Goal: Task Accomplishment & Management: Use online tool/utility

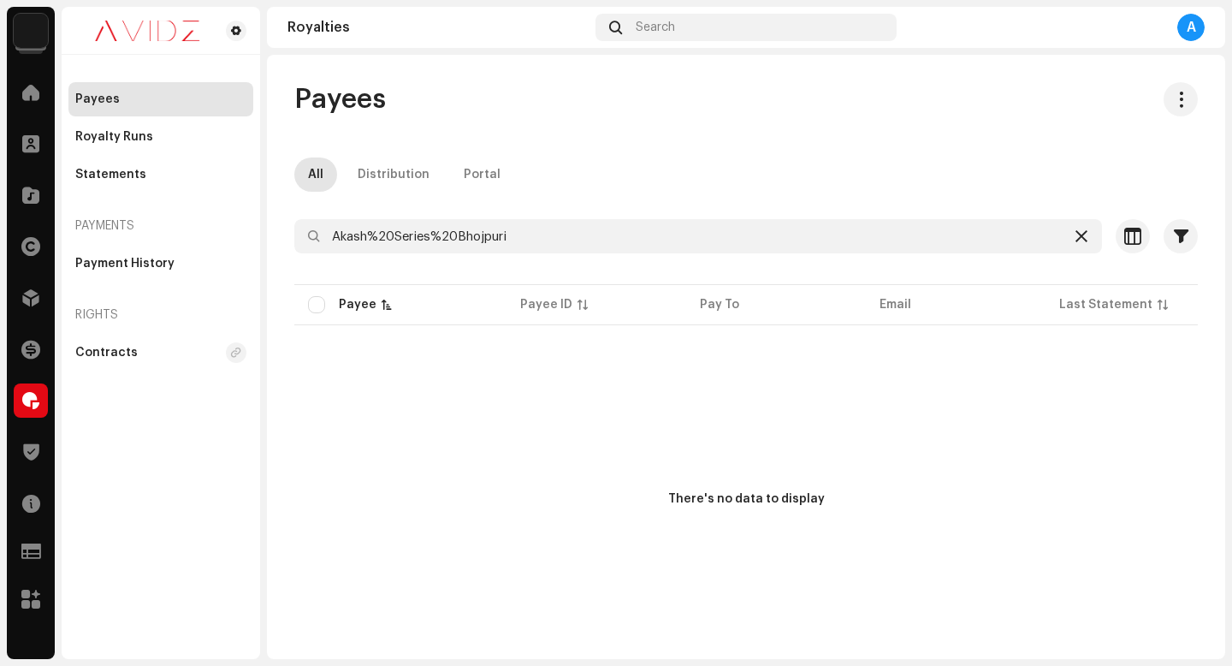
click at [1076, 238] on icon at bounding box center [1082, 236] width 12 height 14
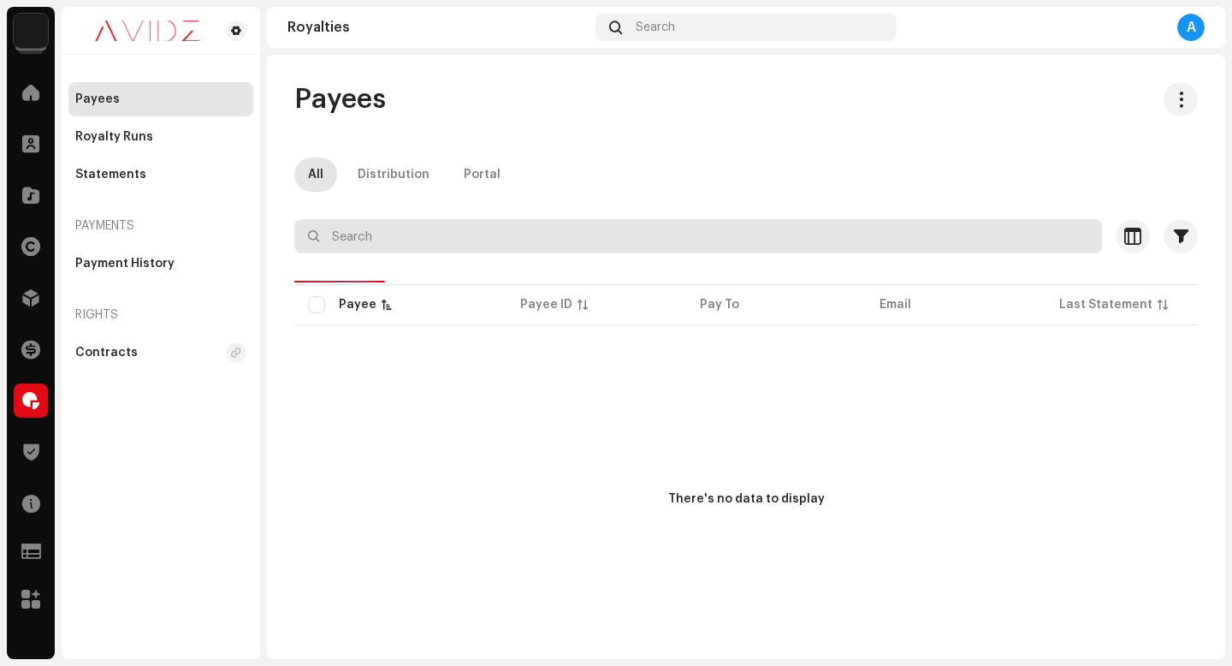
click at [830, 235] on input "text" at bounding box center [698, 236] width 808 height 34
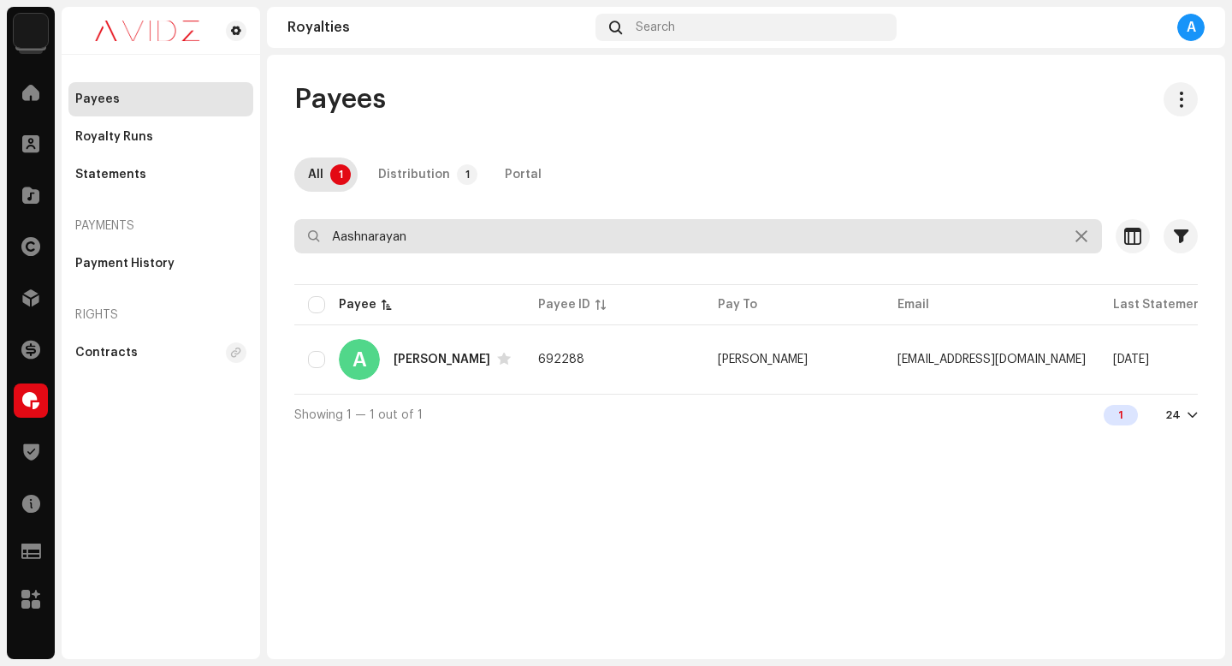
type input "Aashnarayan"
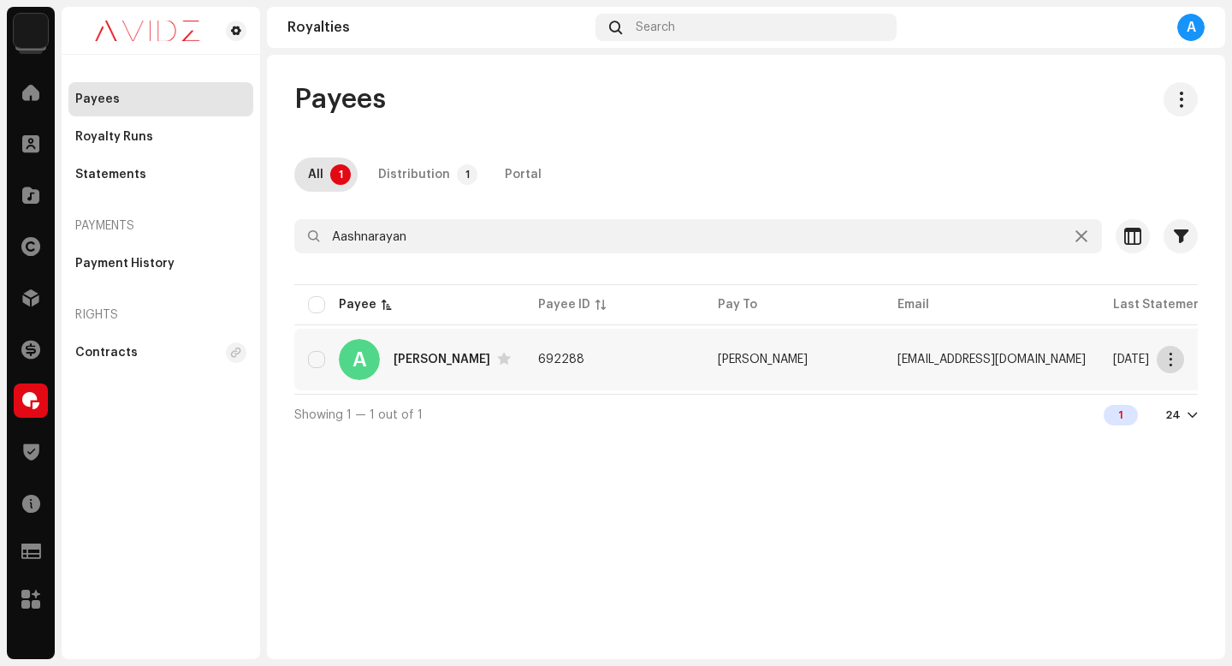
click at [1170, 357] on span "button" at bounding box center [1171, 360] width 13 height 14
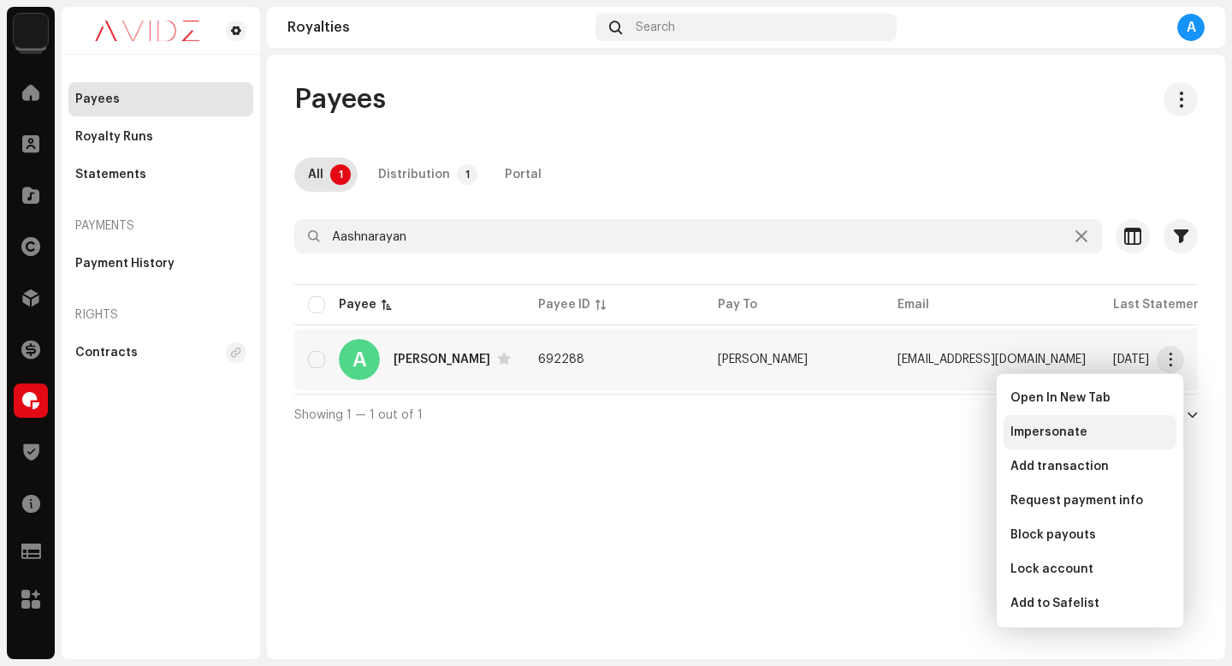
click at [1138, 430] on div "Impersonate" at bounding box center [1090, 432] width 159 height 14
